Goal: Check status: Check status

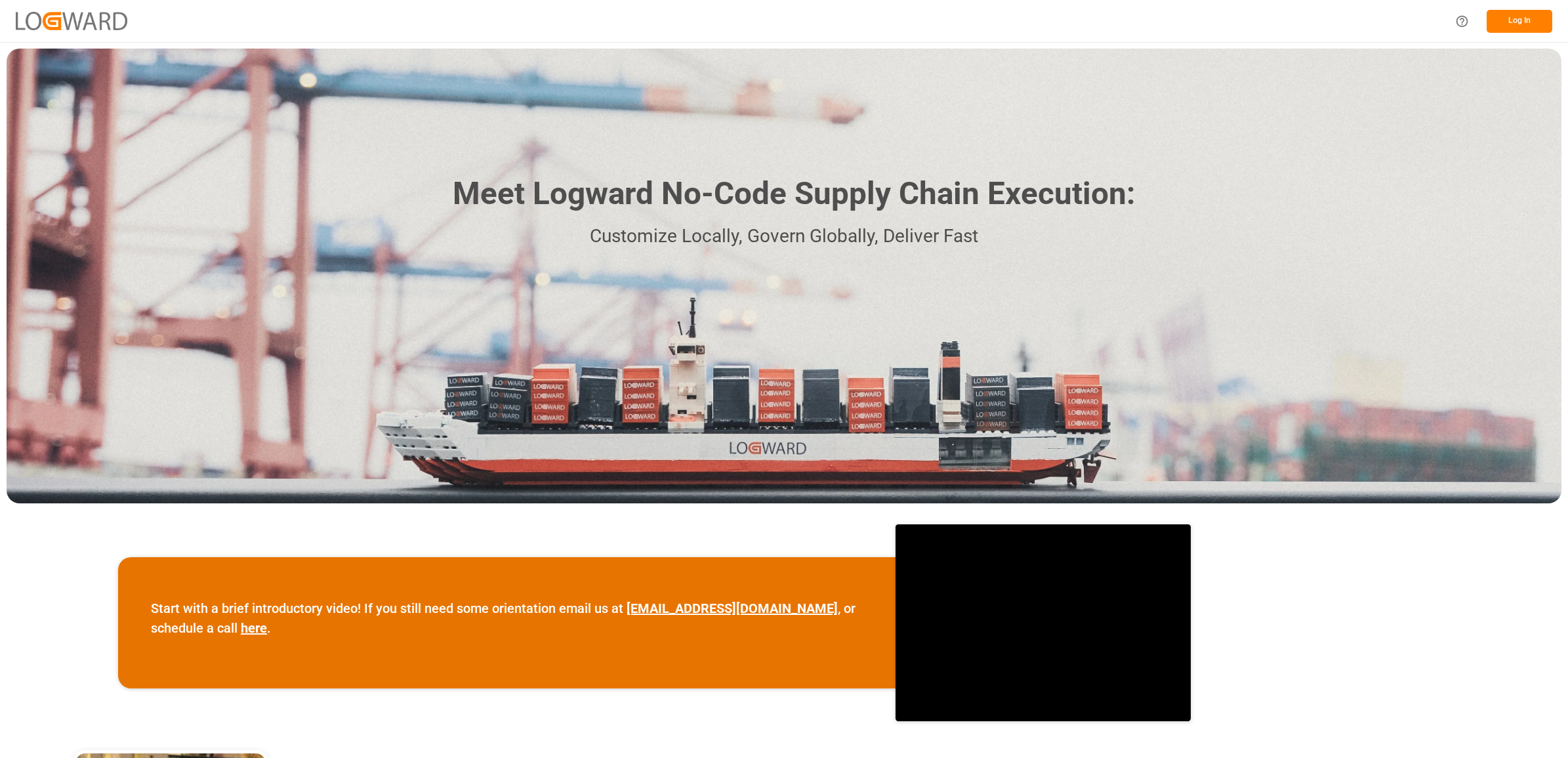
click at [1514, 21] on button "Log In" at bounding box center [1519, 21] width 66 height 23
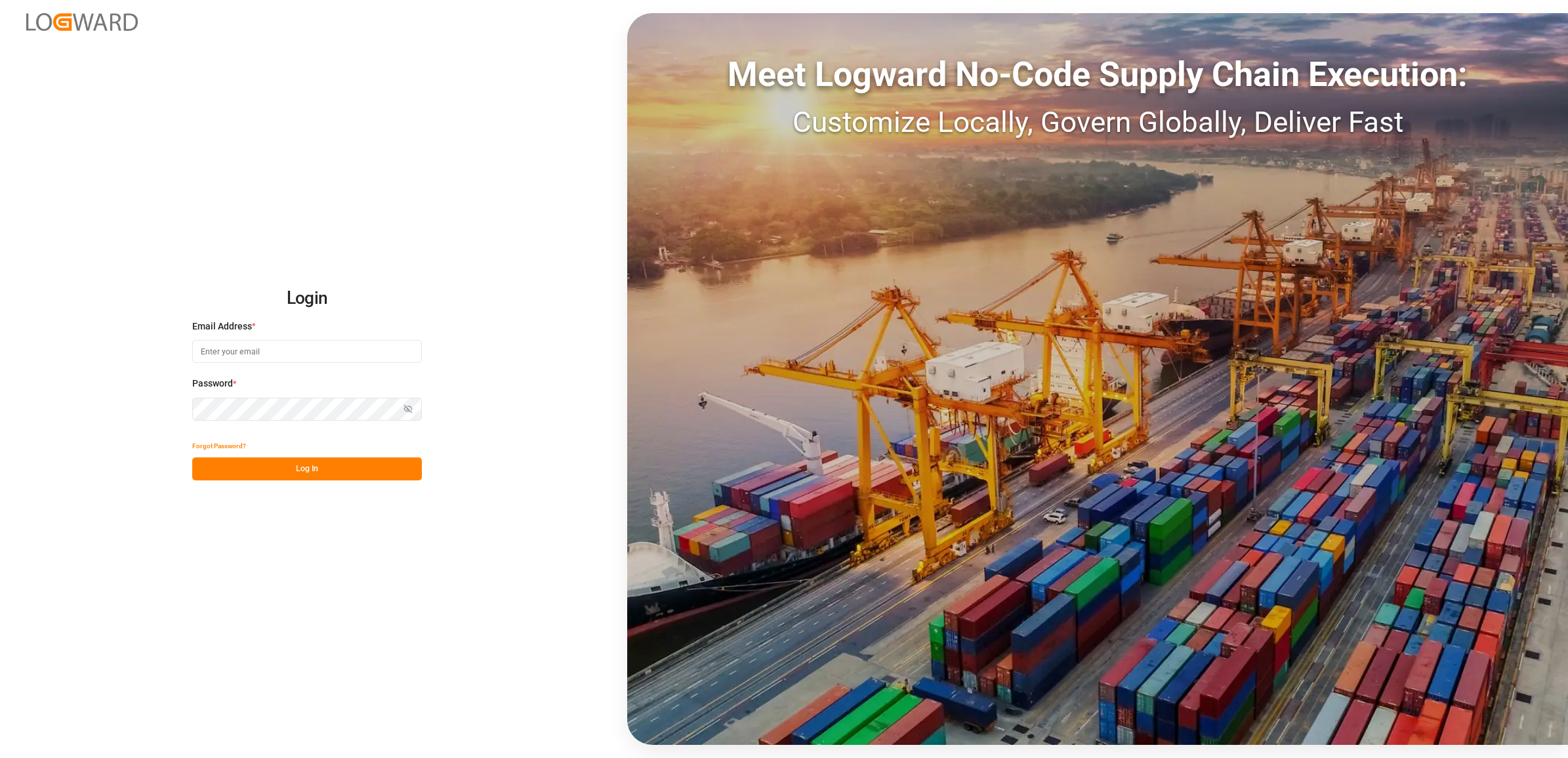
type input "[PERSON_NAME][EMAIL_ADDRESS][PERSON_NAME][DOMAIN_NAME]"
click at [313, 472] on button "Log In" at bounding box center [307, 469] width 229 height 23
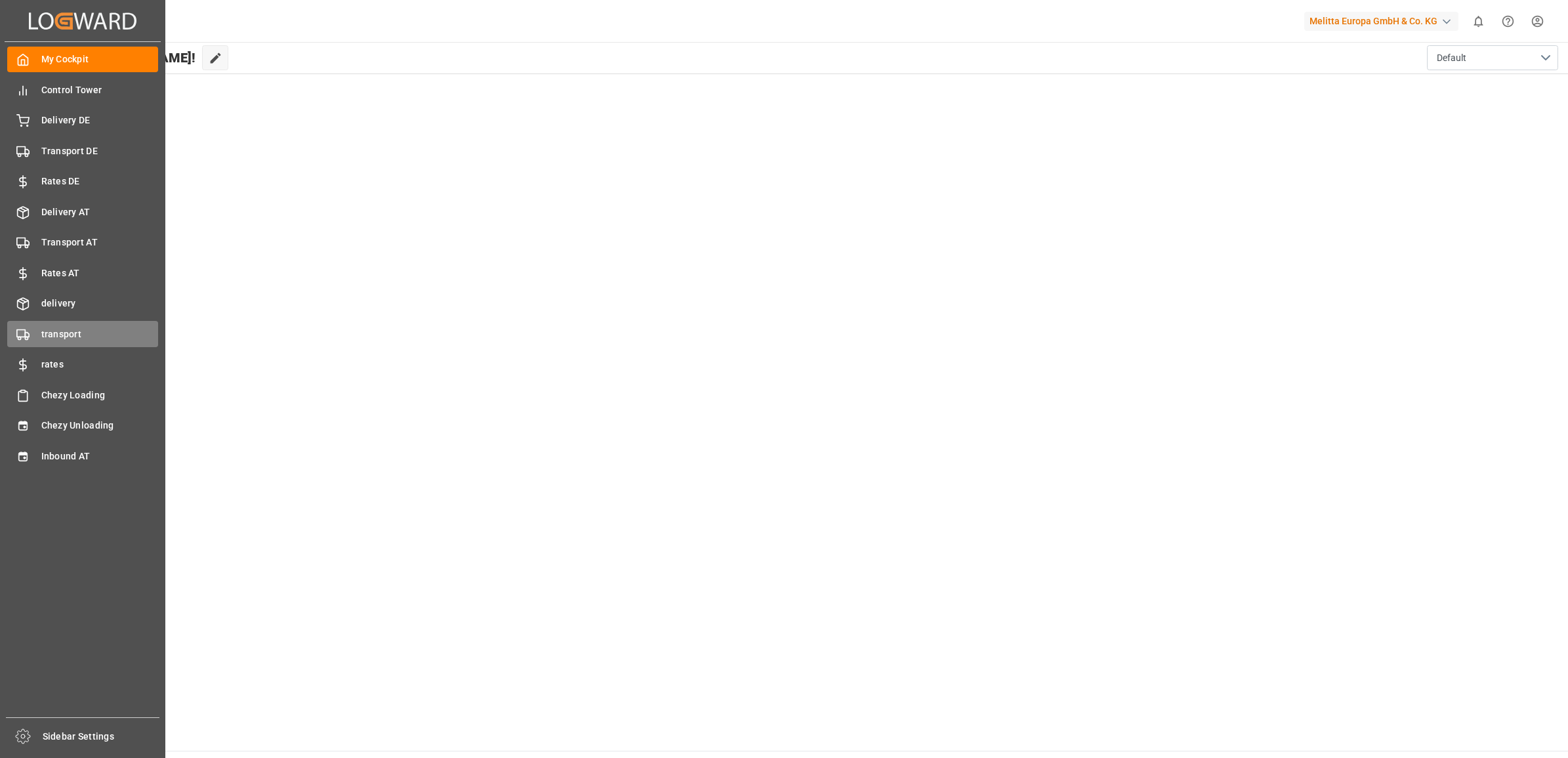
click at [55, 323] on div "transport transport" at bounding box center [83, 333] width 151 height 25
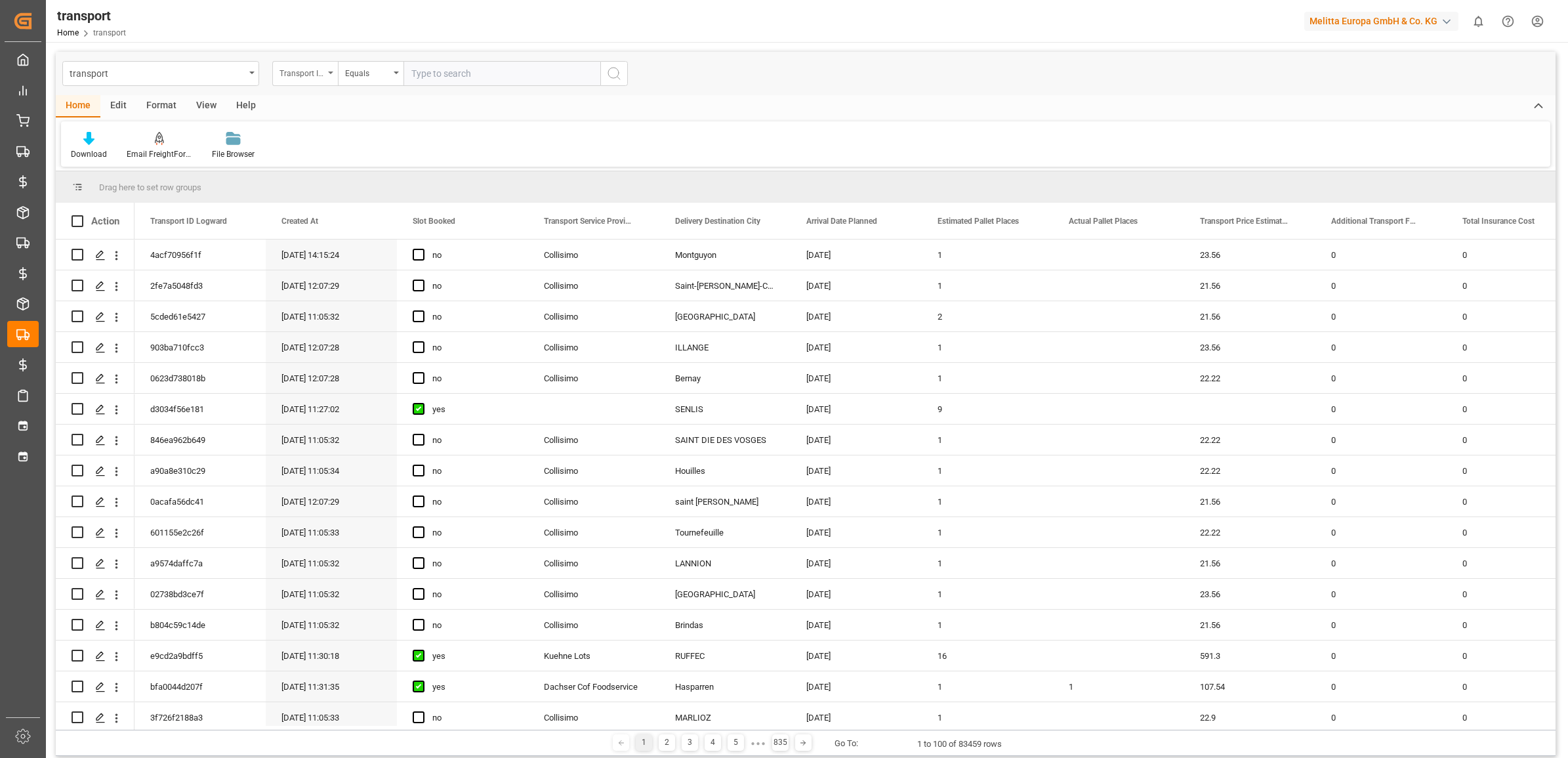
click at [326, 70] on div "Transport ID Logward" at bounding box center [305, 73] width 66 height 25
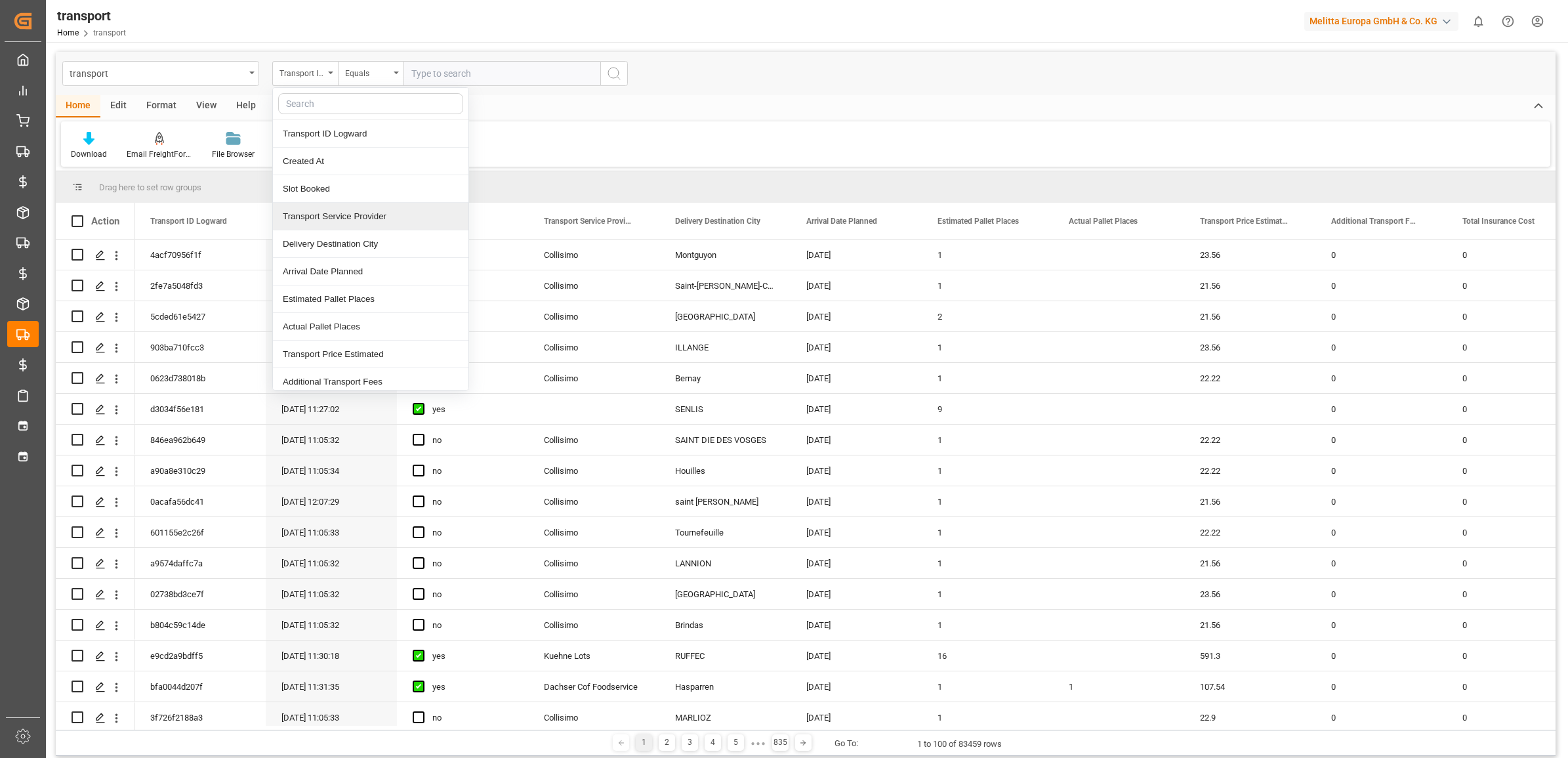
click at [346, 215] on div "Transport Service Provider" at bounding box center [371, 216] width 196 height 27
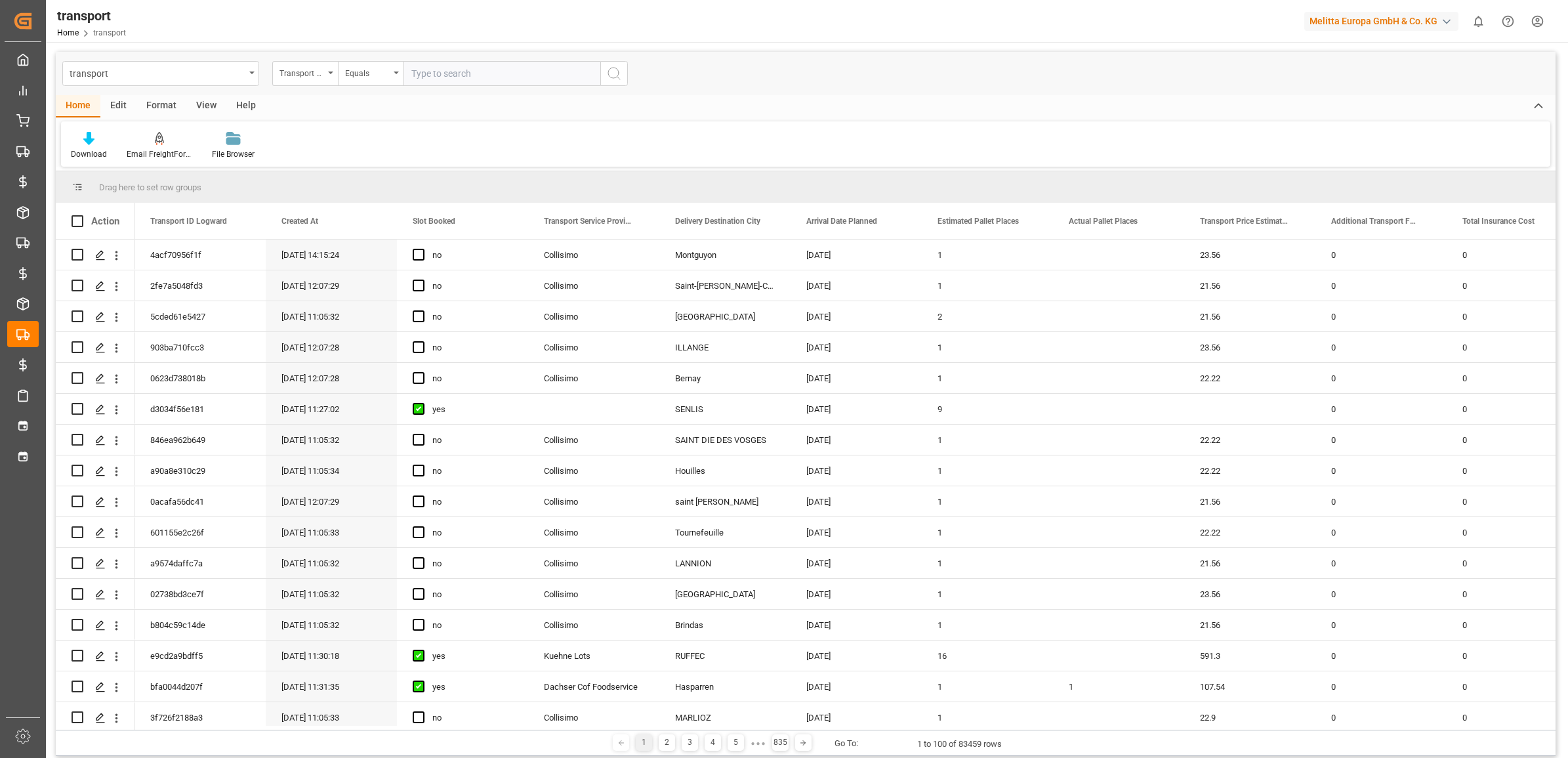
click at [456, 79] on input "text" at bounding box center [502, 73] width 197 height 25
type input "[PERSON_NAME]"
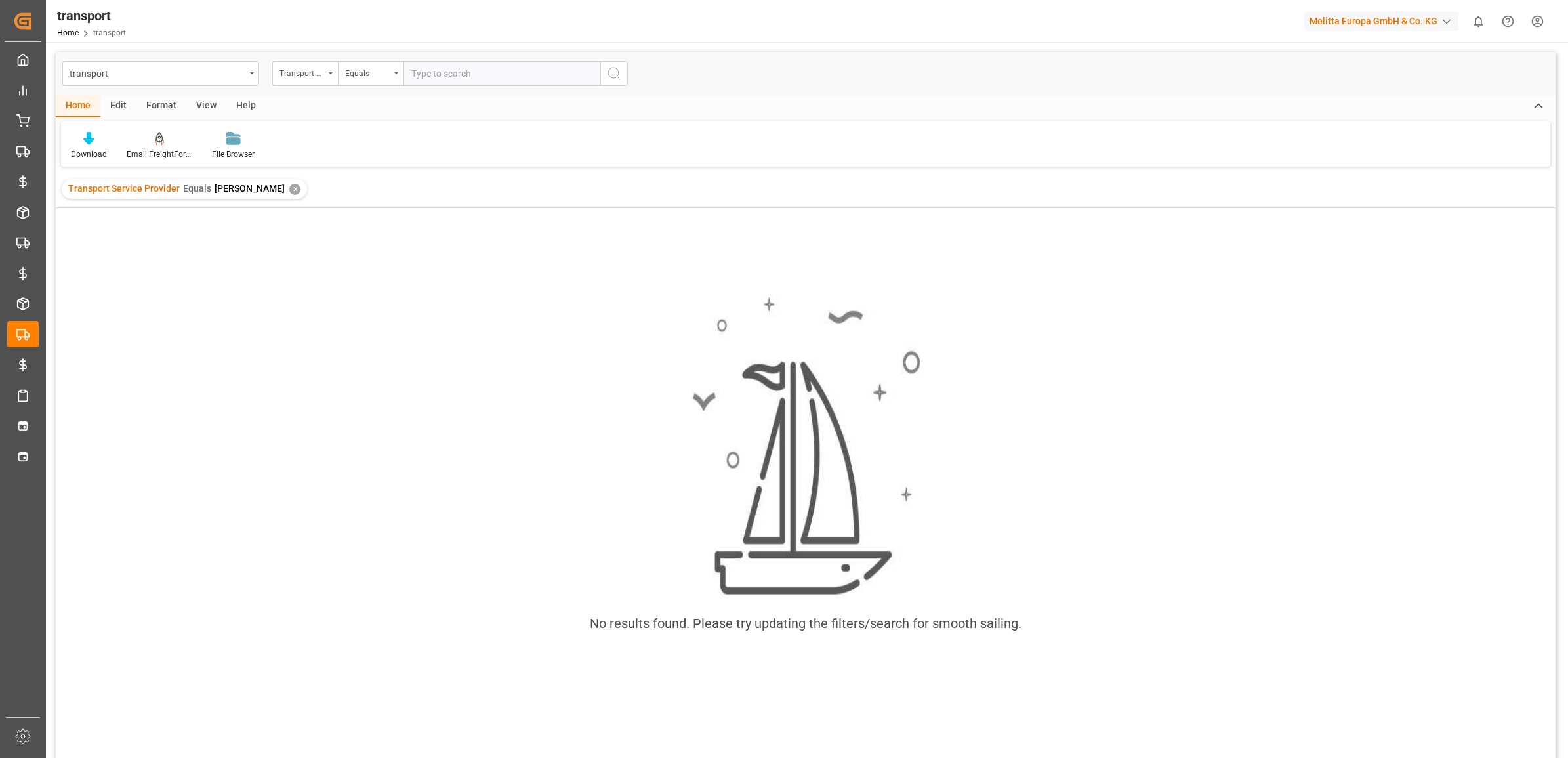
click at [290, 187] on div "✕" at bounding box center [295, 189] width 11 height 11
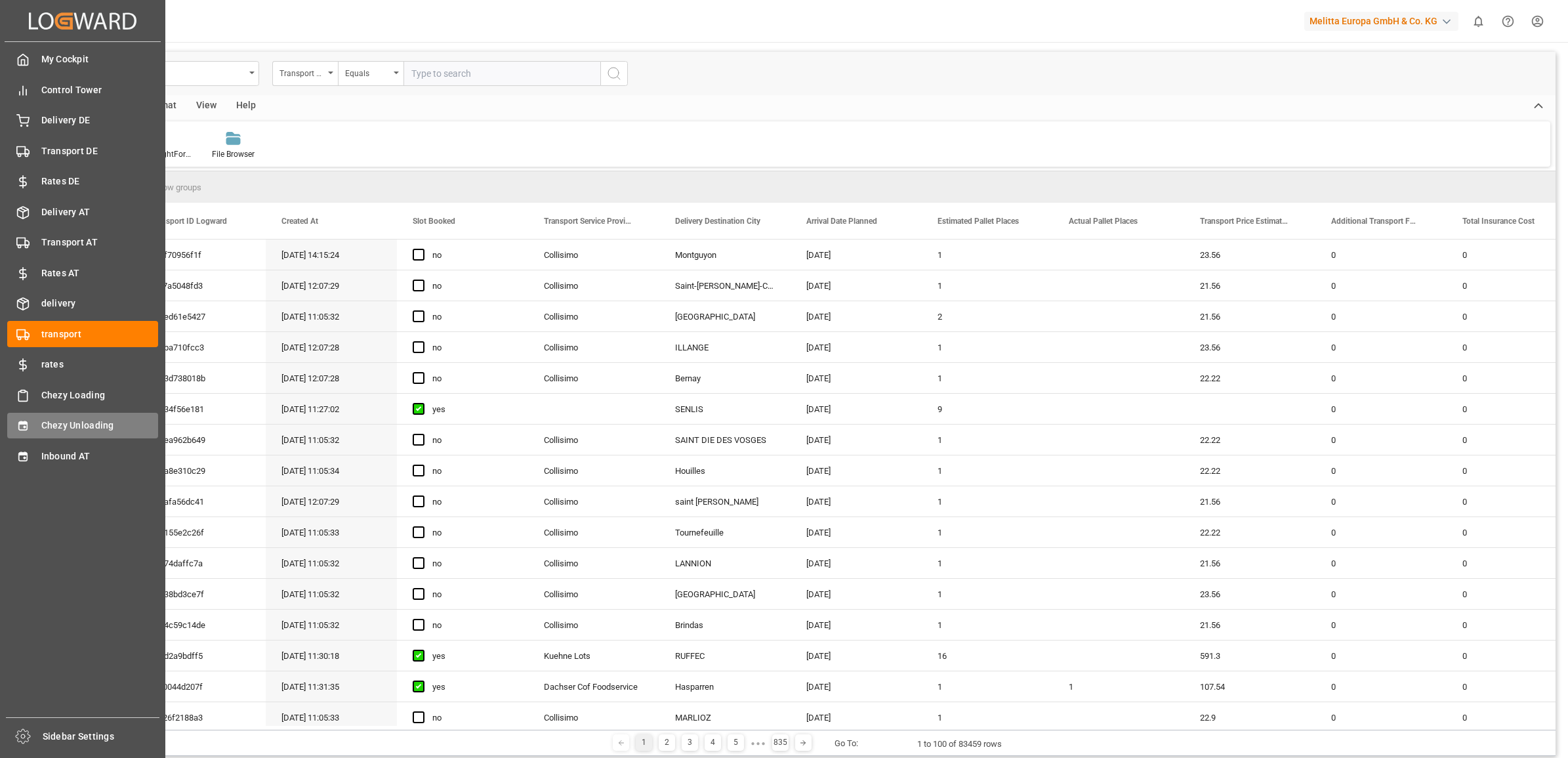
click at [21, 424] on icon at bounding box center [23, 425] width 8 height 9
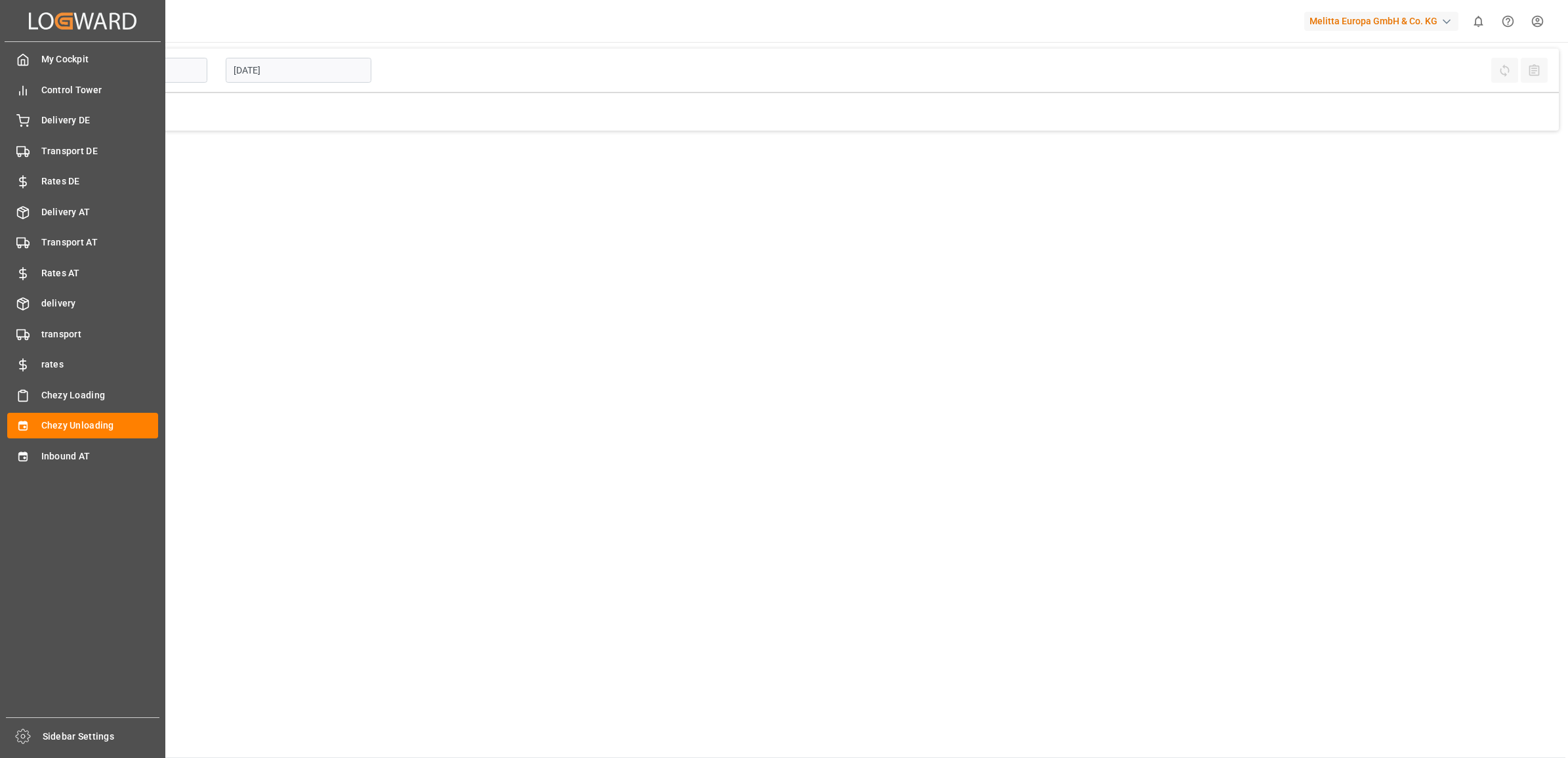
type input "Chezy Unloading"
